Goal: Use online tool/utility: Utilize a website feature to perform a specific function

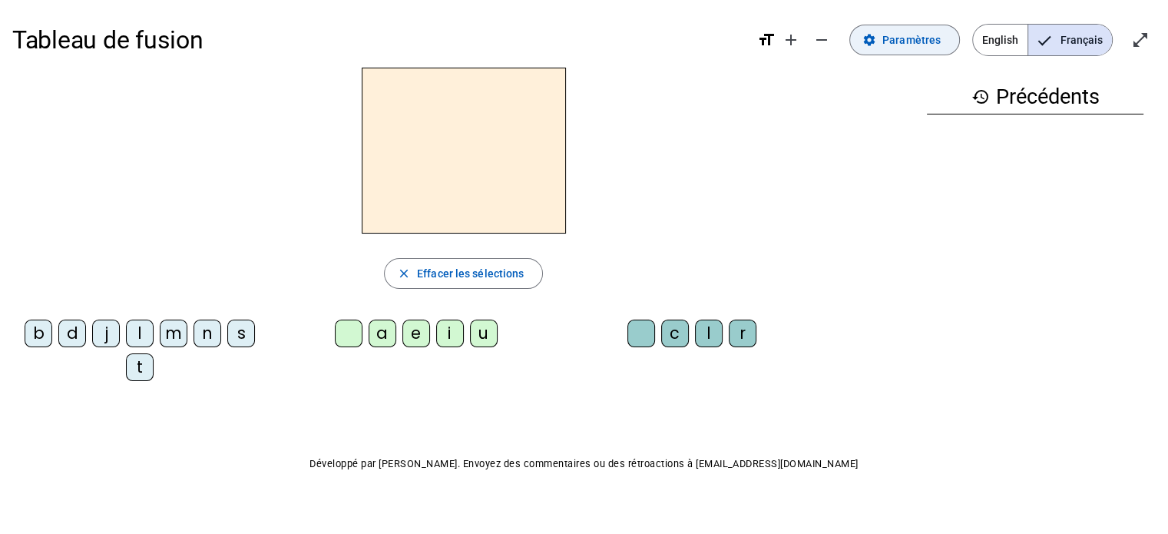
click at [885, 52] on span at bounding box center [904, 40] width 109 height 37
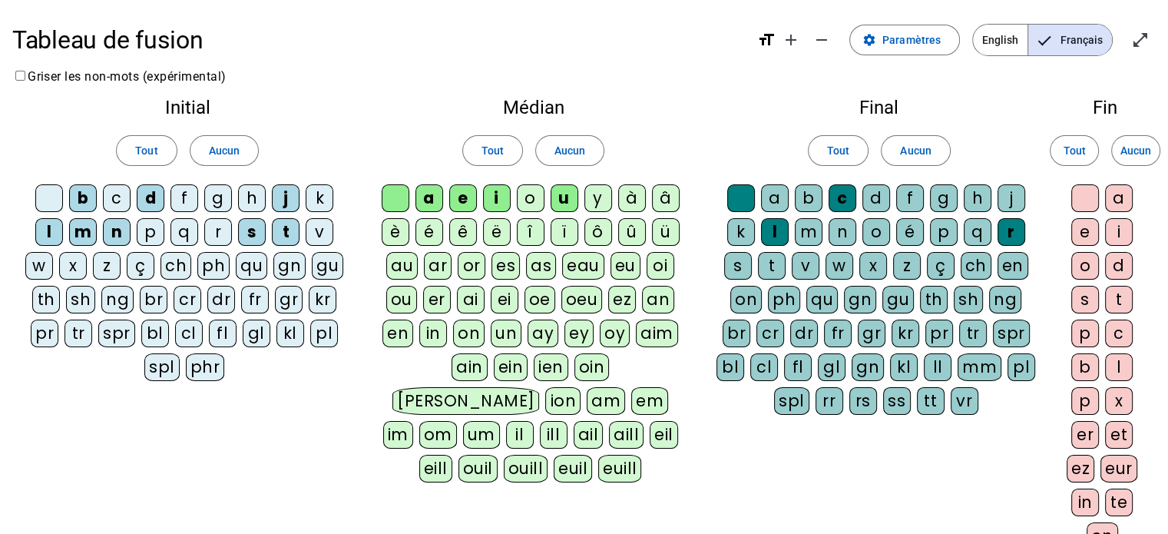
click at [315, 227] on div "v" at bounding box center [320, 232] width 28 height 28
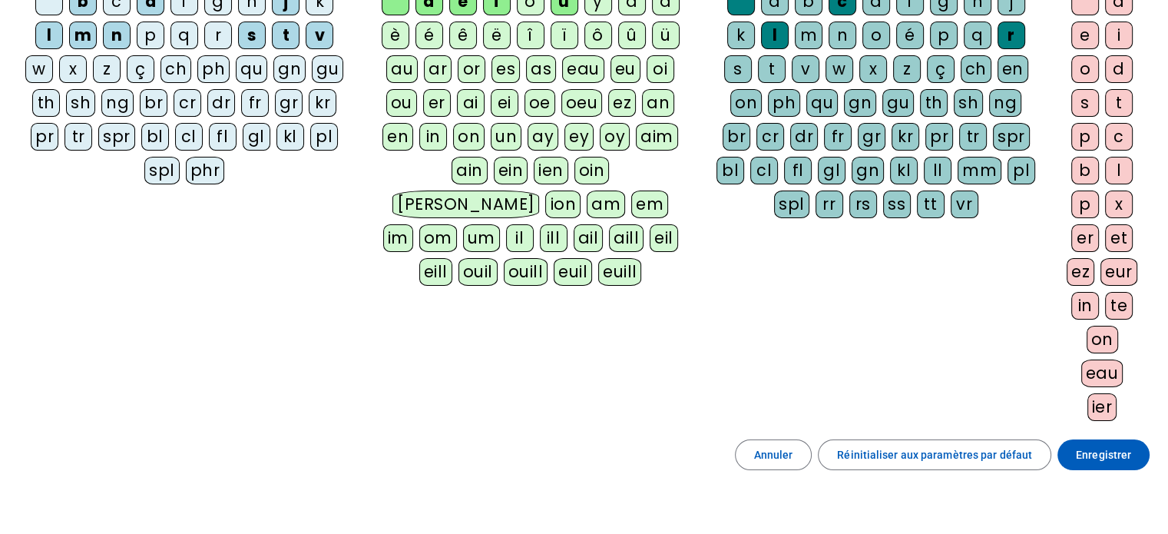
scroll to position [283, 0]
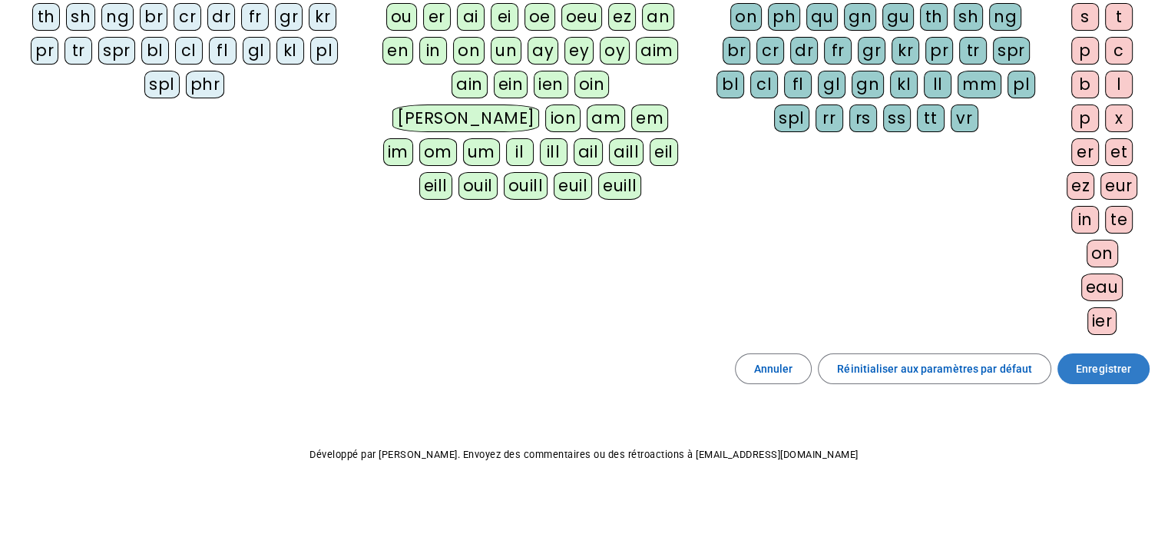
click at [1068, 362] on span at bounding box center [1104, 368] width 92 height 37
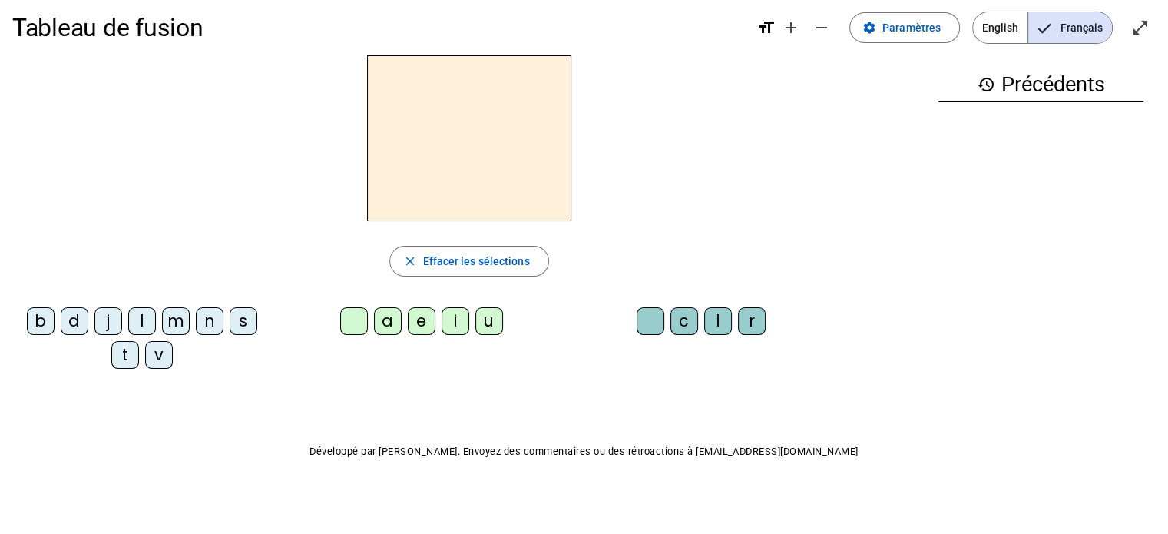
click at [157, 366] on div "v" at bounding box center [159, 355] width 28 height 28
click at [482, 322] on div "u" at bounding box center [489, 321] width 28 height 28
click at [41, 320] on div "b" at bounding box center [41, 321] width 28 height 28
click at [143, 320] on div "l" at bounding box center [142, 321] width 28 height 28
click at [124, 359] on div "t" at bounding box center [125, 355] width 28 height 28
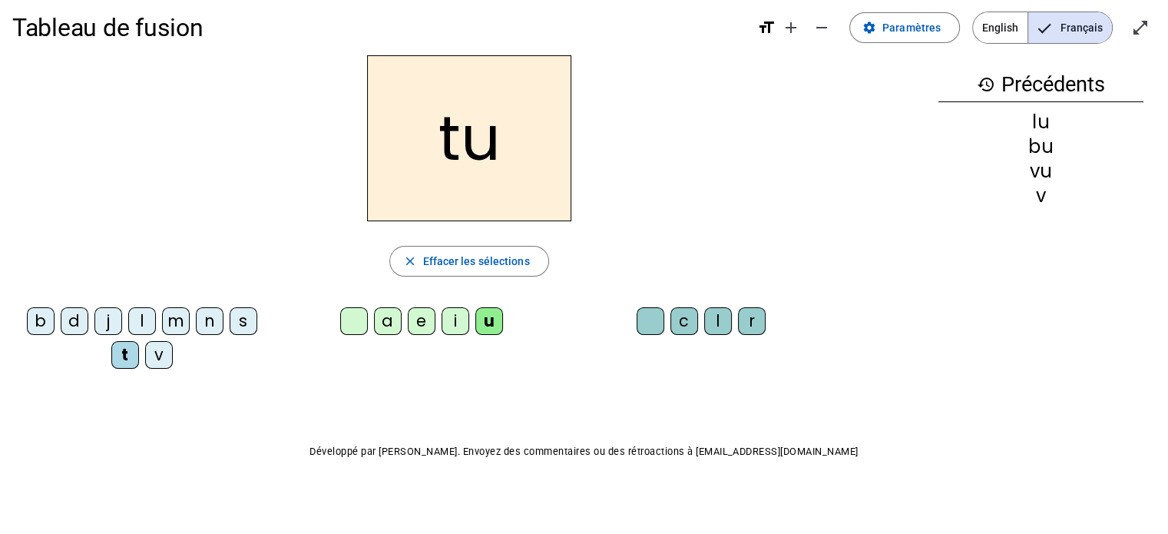
click at [239, 323] on div "s" at bounding box center [244, 321] width 28 height 28
click at [389, 316] on div "a" at bounding box center [388, 321] width 28 height 28
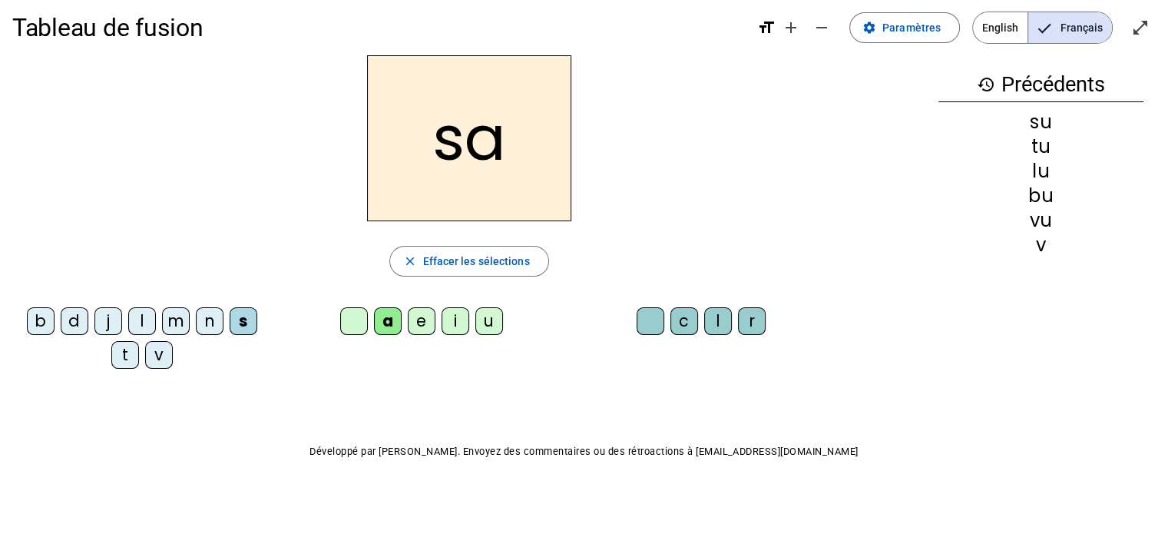
click at [172, 314] on div "m" at bounding box center [176, 321] width 28 height 28
click at [145, 353] on div "v" at bounding box center [159, 355] width 28 height 28
click at [718, 321] on div "l" at bounding box center [718, 321] width 28 height 28
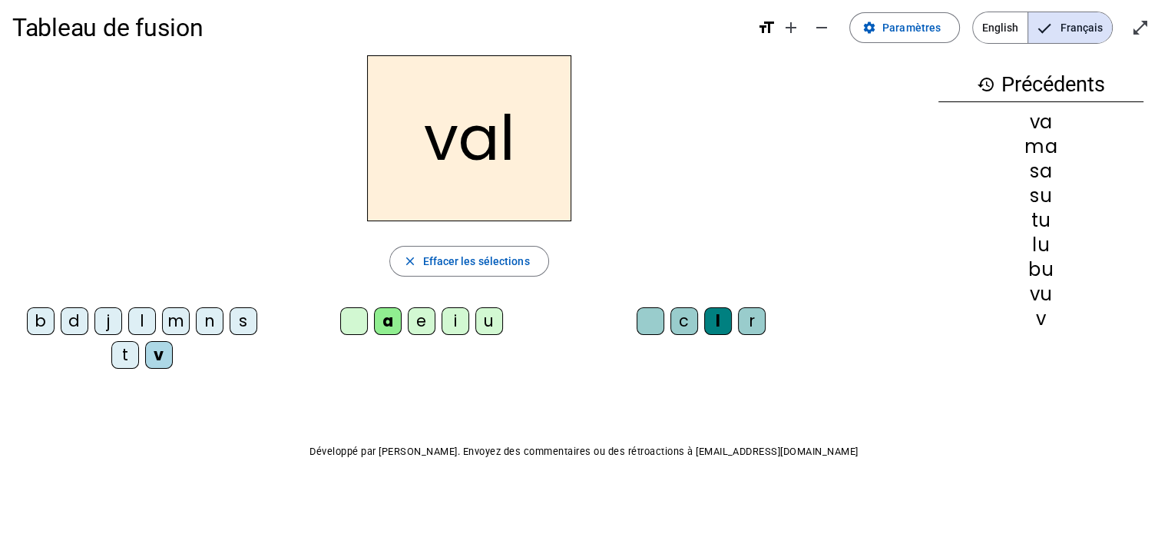
click at [47, 322] on div "b" at bounding box center [41, 321] width 28 height 28
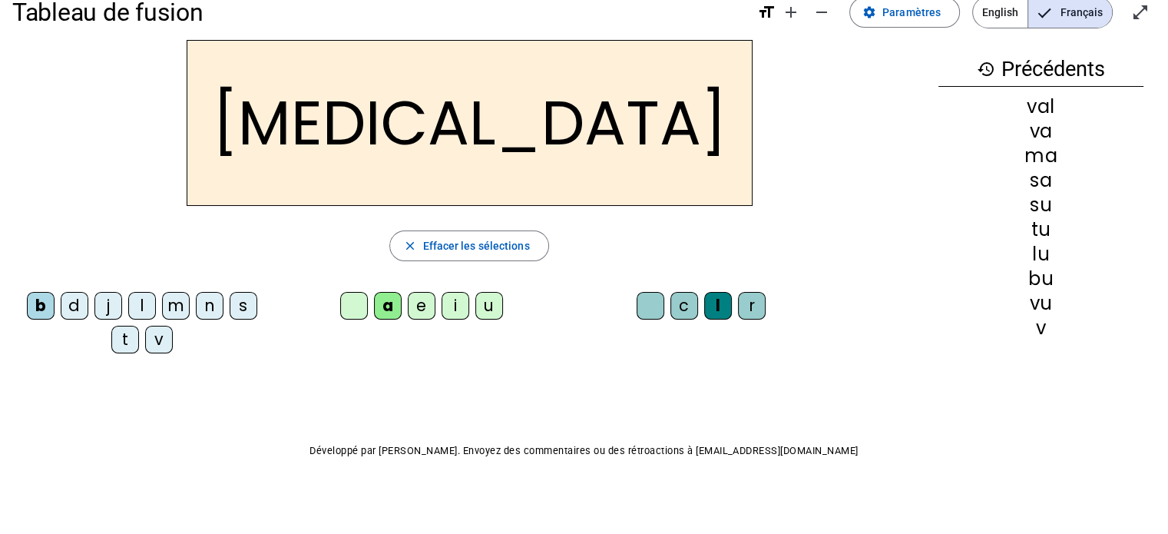
click at [687, 314] on div "c" at bounding box center [685, 306] width 28 height 28
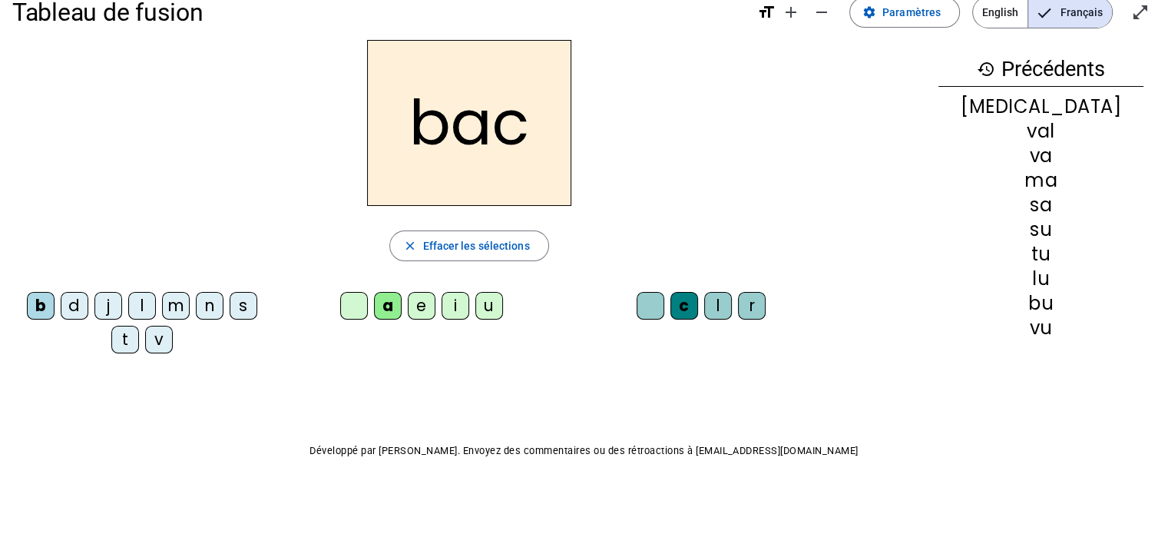
click at [238, 303] on div "s" at bounding box center [244, 306] width 28 height 28
